Goal: Task Accomplishment & Management: Use online tool/utility

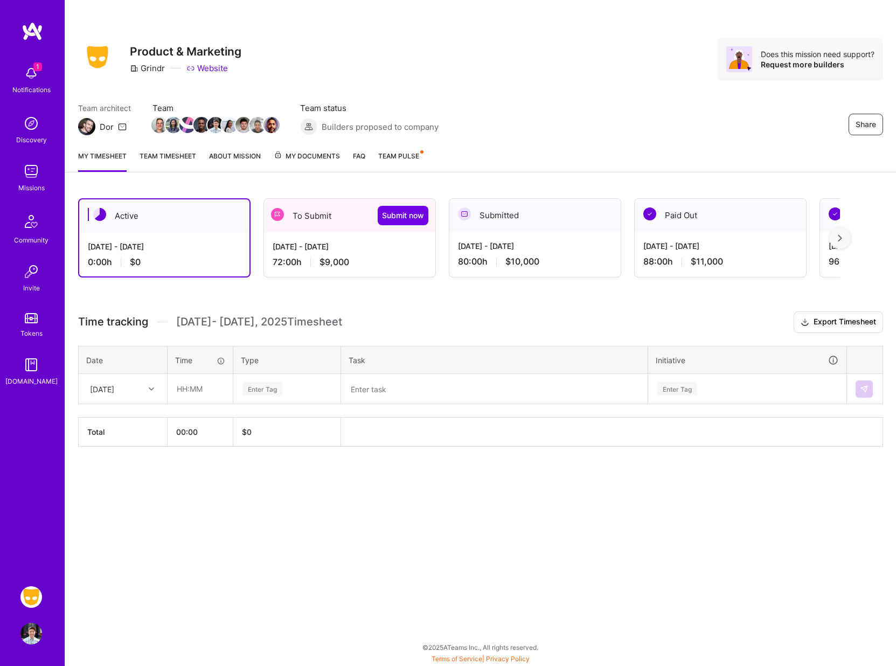
click at [378, 261] on div "72:00 h $9,000" at bounding box center [350, 261] width 154 height 11
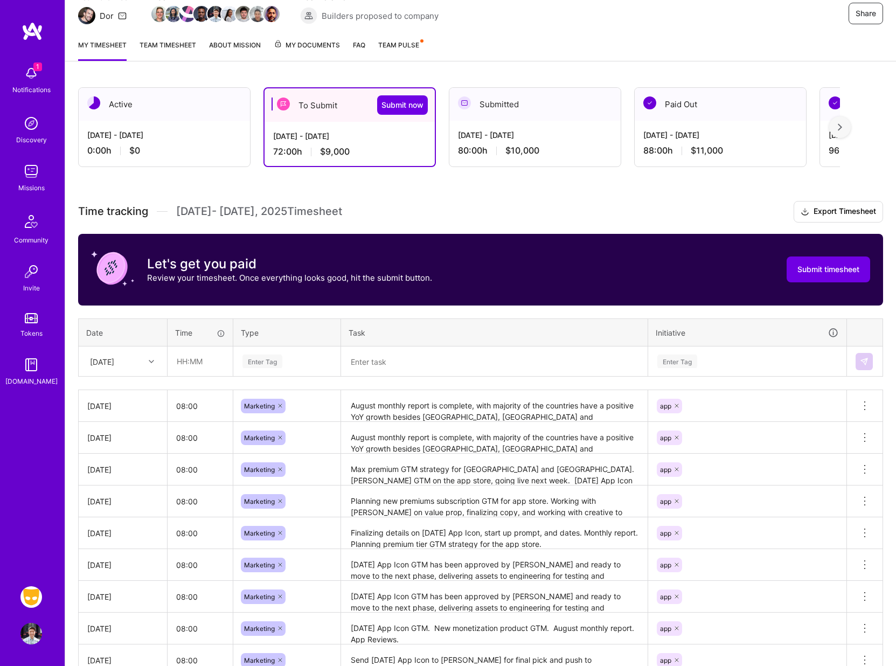
scroll to position [121, 0]
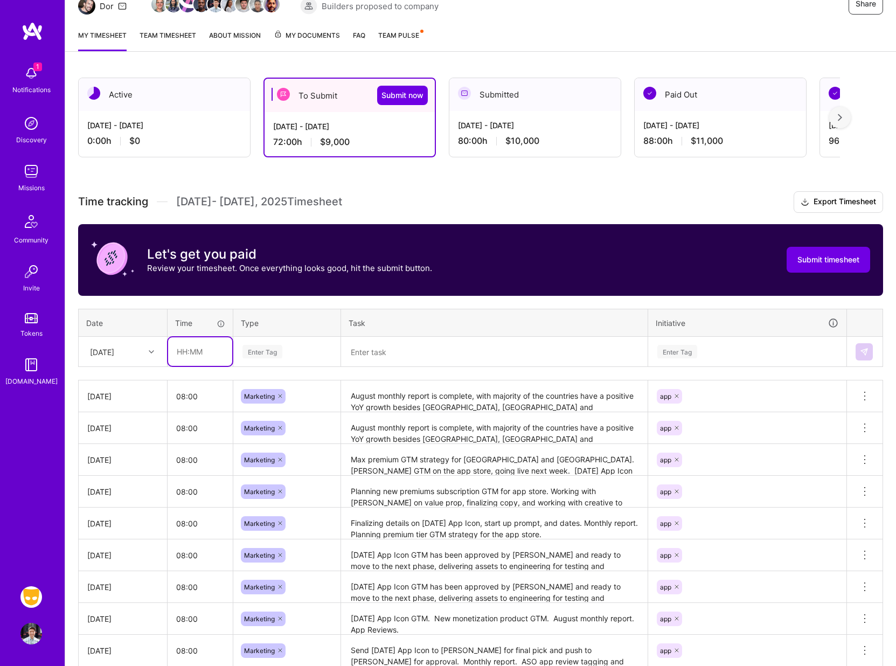
click at [189, 350] on input "text" at bounding box center [200, 351] width 64 height 29
type input "08:00"
click at [264, 346] on div "Enter Tag" at bounding box center [262, 351] width 40 height 17
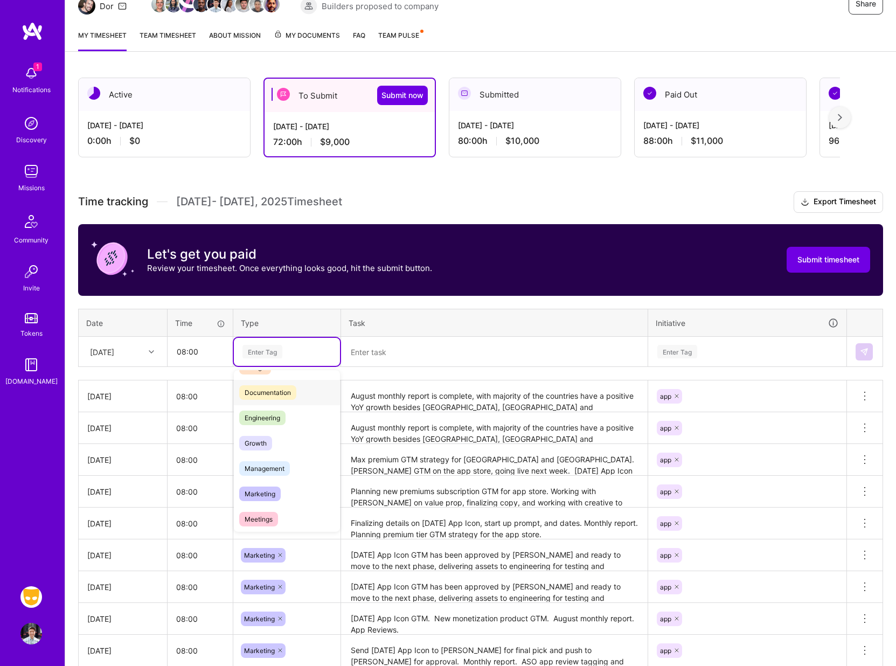
scroll to position [58, 0]
click at [256, 479] on span "Marketing" at bounding box center [259, 481] width 41 height 15
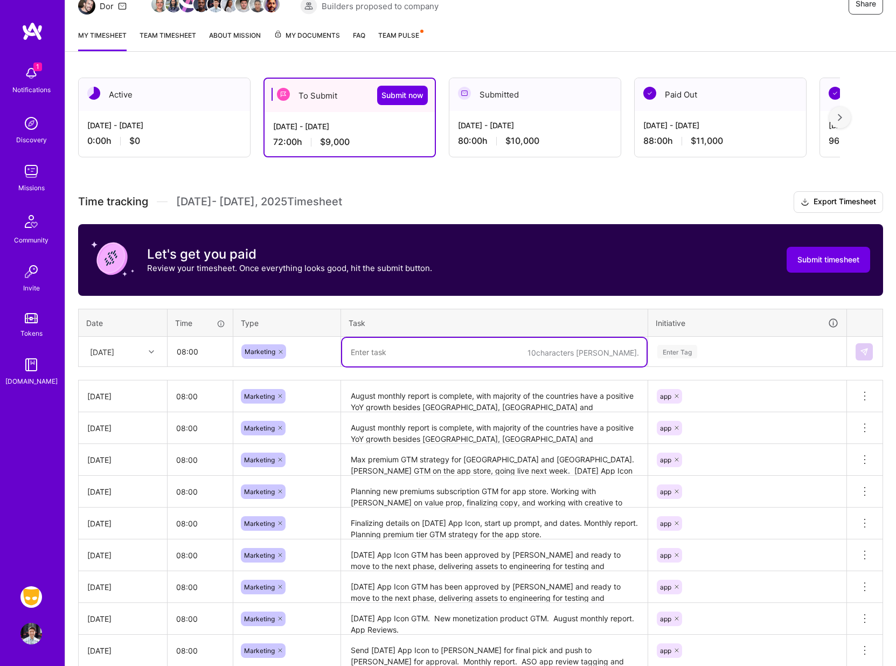
click at [372, 357] on textarea at bounding box center [494, 352] width 304 height 29
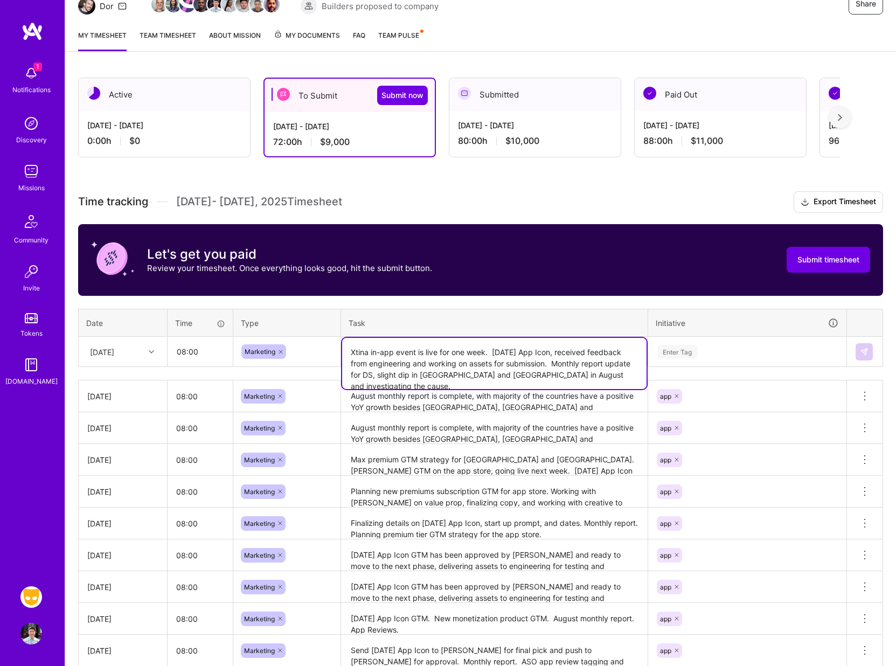
type textarea "Xtina in-app event is live for one week. [DATE] App Icon, received feedback fro…"
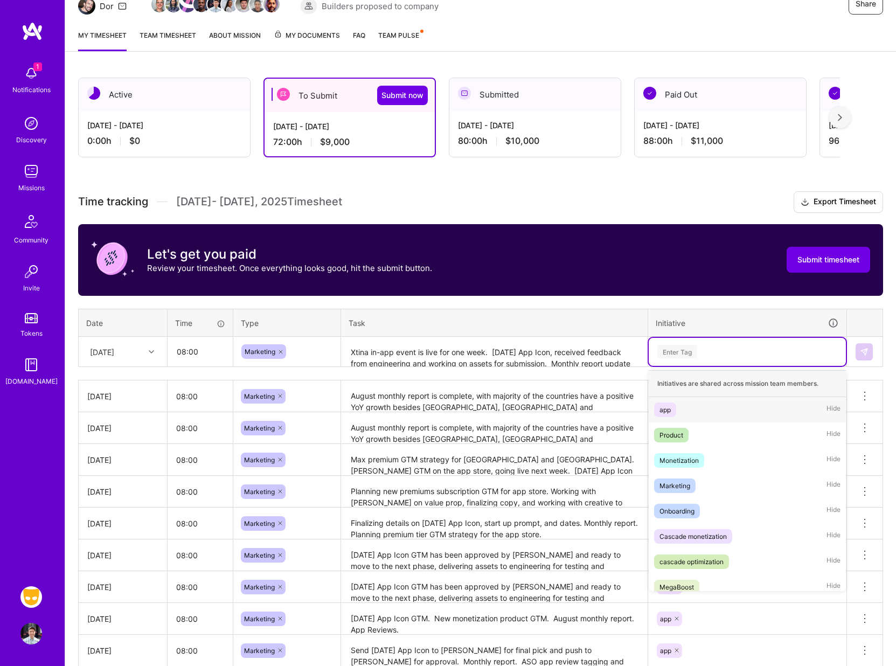
click at [682, 350] on div "Enter Tag" at bounding box center [677, 351] width 40 height 17
click at [670, 406] on div "app" at bounding box center [664, 409] width 11 height 11
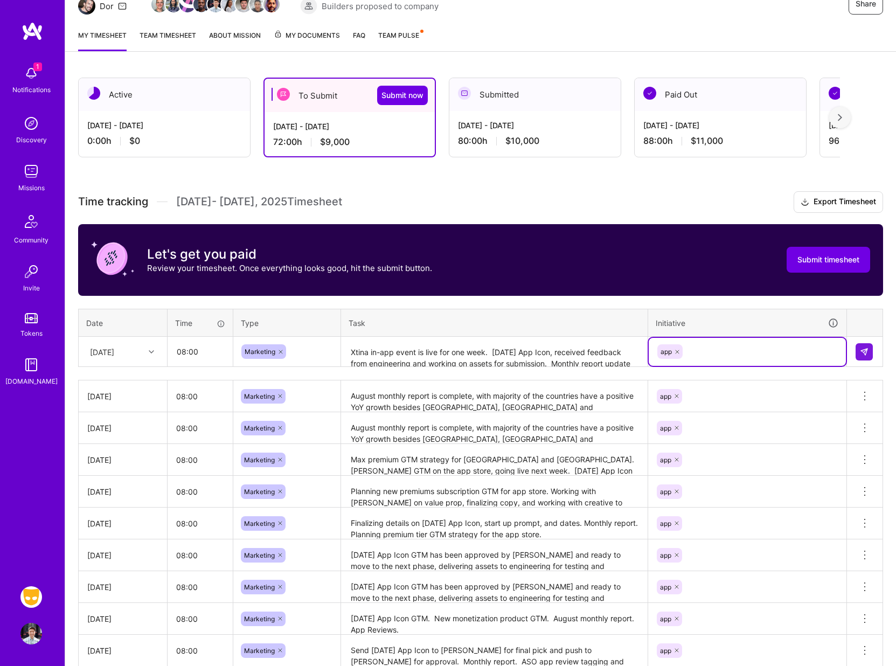
click at [853, 350] on td at bounding box center [865, 352] width 36 height 30
click at [860, 351] on img at bounding box center [864, 351] width 9 height 9
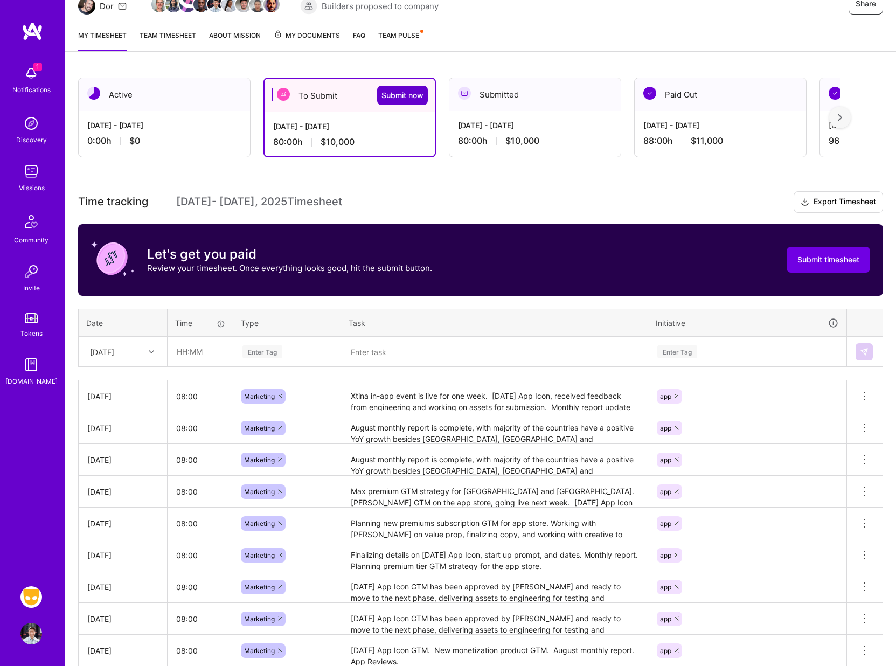
click at [390, 96] on span "Submit now" at bounding box center [402, 95] width 42 height 11
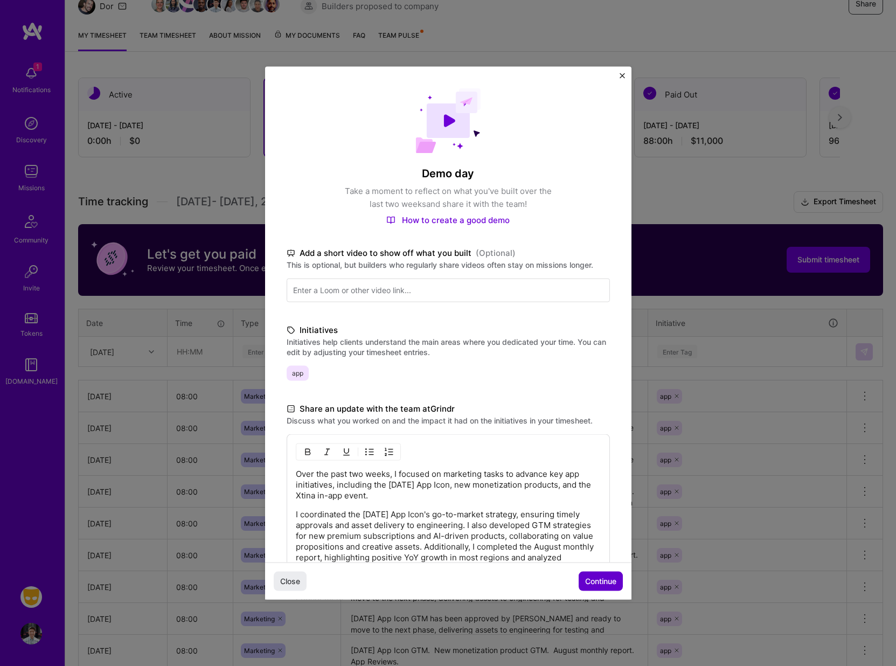
click at [600, 578] on span "Continue" at bounding box center [600, 580] width 31 height 11
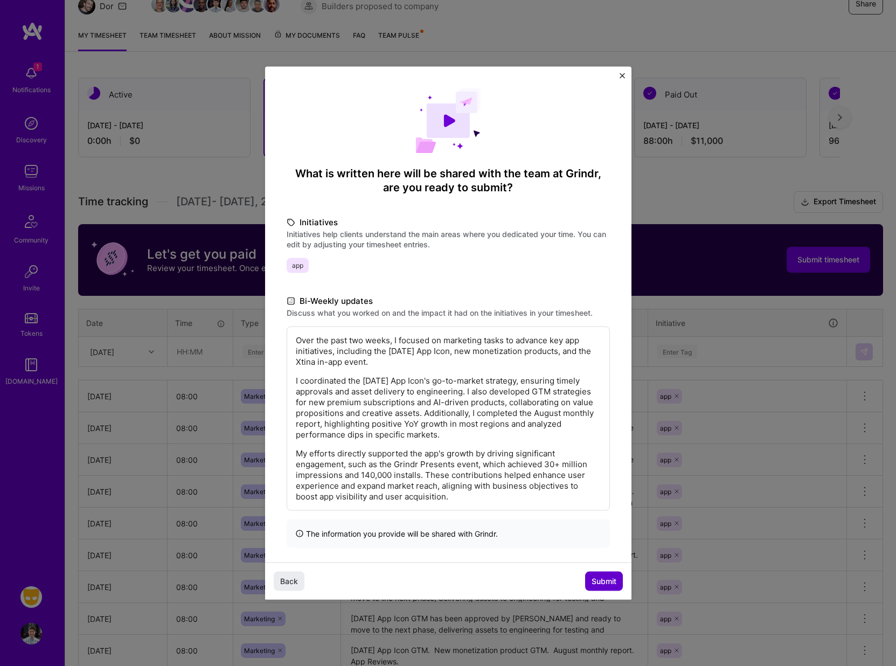
click at [593, 580] on span "Submit" at bounding box center [603, 580] width 25 height 11
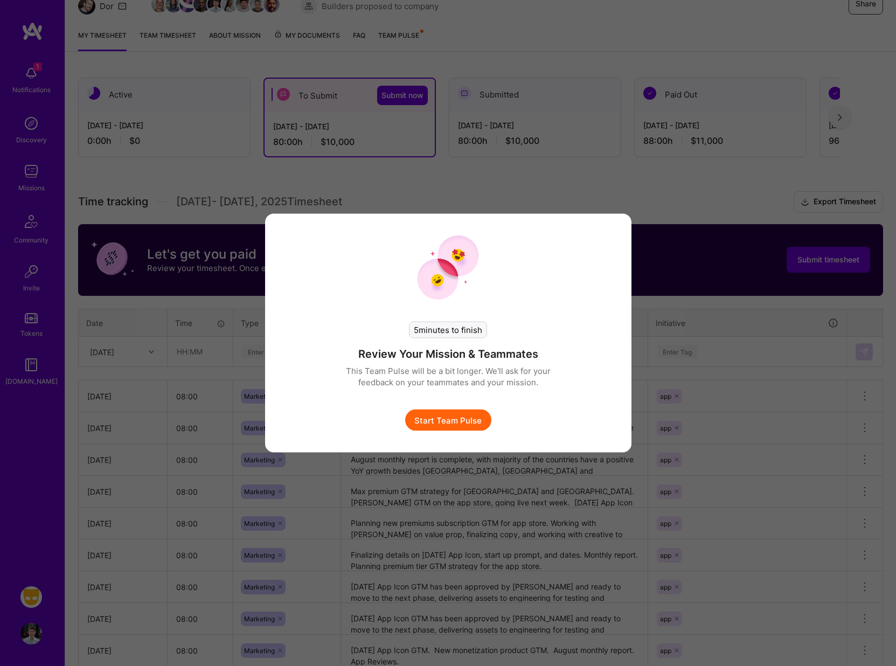
click at [468, 416] on button "Start Team Pulse" at bounding box center [448, 420] width 86 height 22
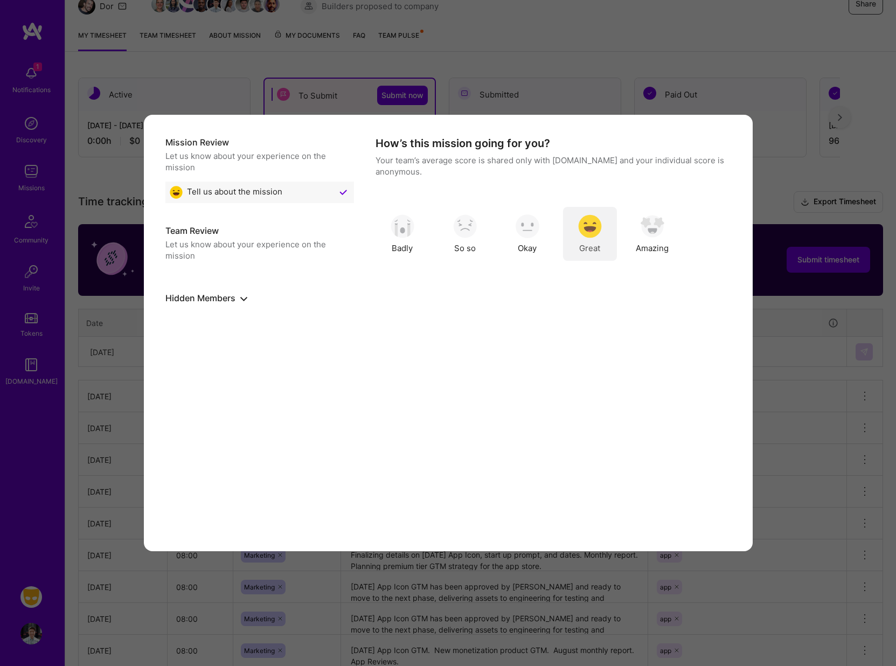
click at [597, 231] on img "modal" at bounding box center [590, 226] width 24 height 24
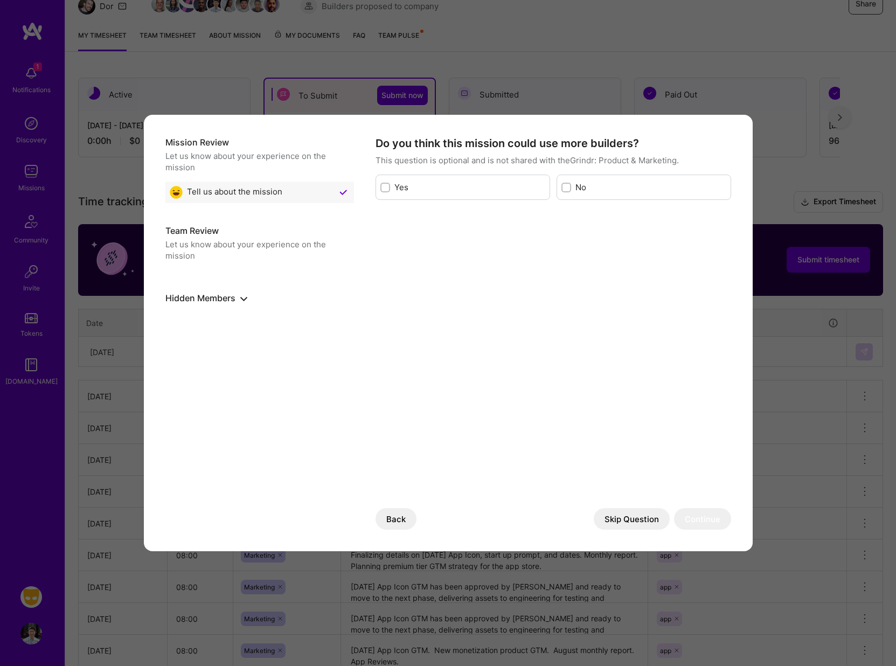
click at [626, 513] on button "Skip Question" at bounding box center [632, 519] width 76 height 22
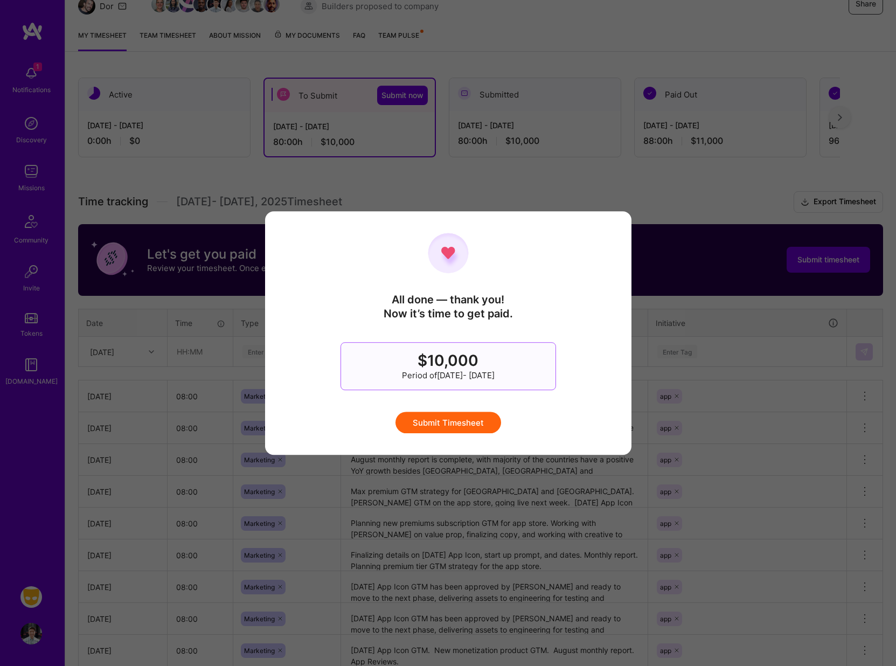
click at [444, 422] on button "Submit Timesheet" at bounding box center [448, 423] width 106 height 22
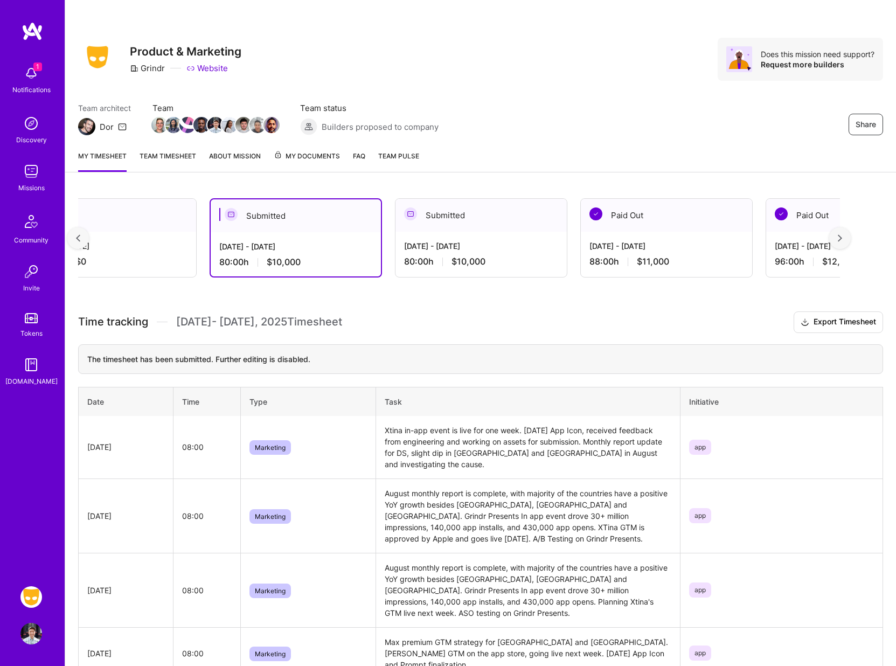
scroll to position [0, 0]
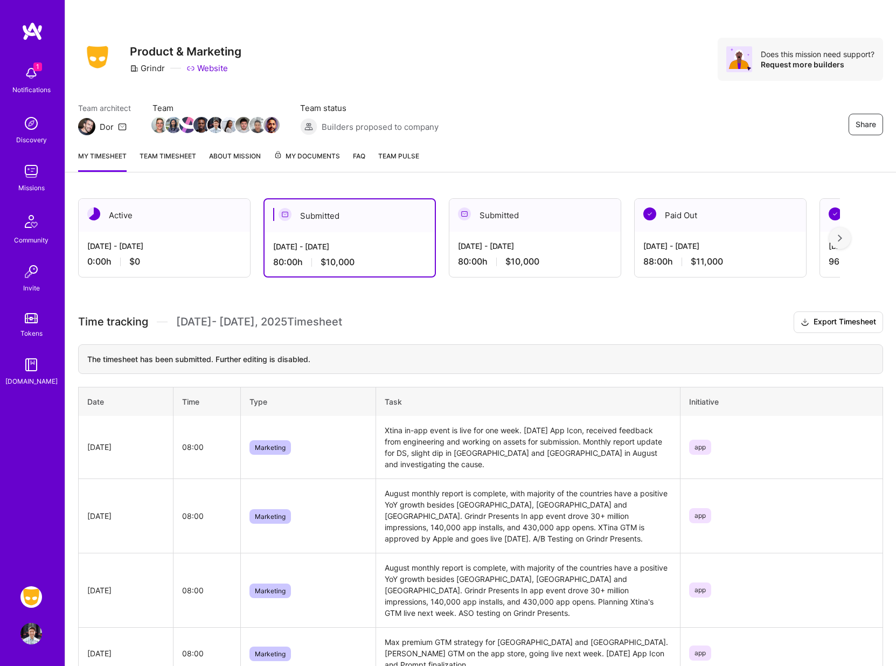
click at [547, 312] on h3 "Time tracking [DATE] - [DATE] Timesheet Export Timesheet" at bounding box center [480, 322] width 805 height 22
click at [561, 235] on div "[DATE] - [DATE] 80:00 h $10,000" at bounding box center [534, 254] width 171 height 44
